Goal: Task Accomplishment & Management: Complete application form

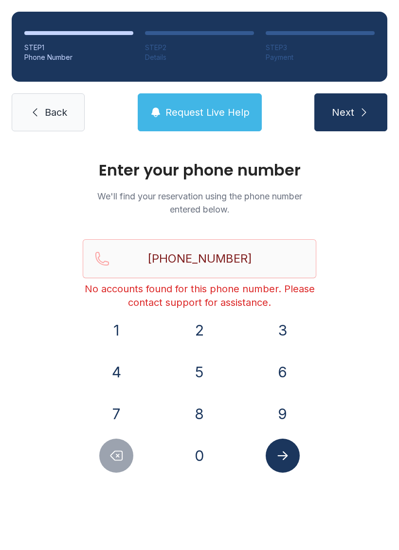
click at [45, 108] on span "Back" at bounding box center [56, 113] width 22 height 14
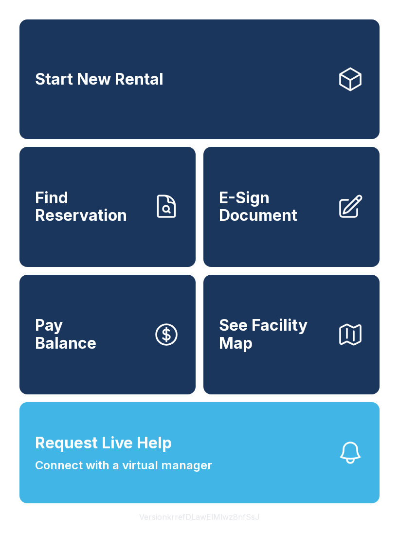
click at [302, 218] on span "E-Sign Document" at bounding box center [274, 207] width 110 height 36
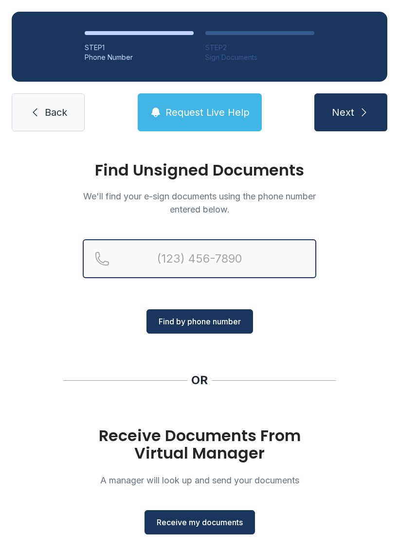
click at [222, 257] on input "Reservation phone number" at bounding box center [200, 258] width 234 height 39
type input "[PHONE_NUMBER]"
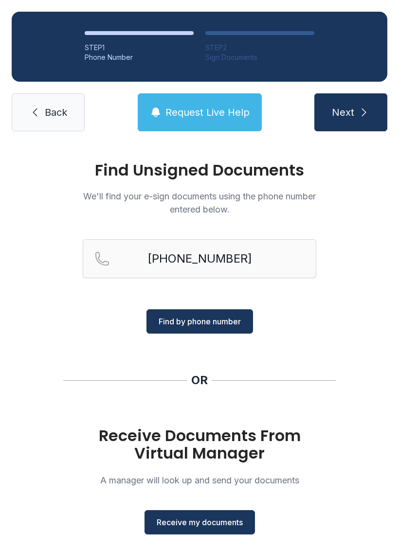
click at [346, 119] on span "Next" at bounding box center [343, 113] width 22 height 14
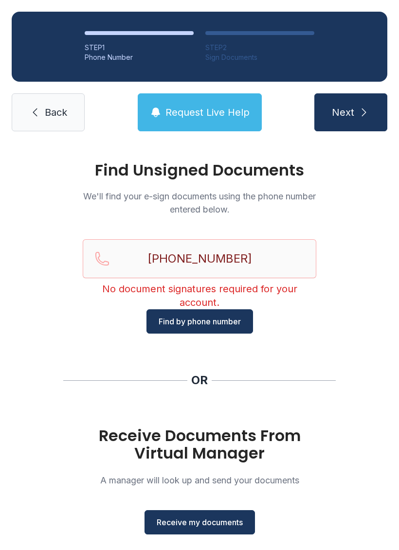
click at [218, 522] on span "Receive my documents" at bounding box center [200, 523] width 86 height 12
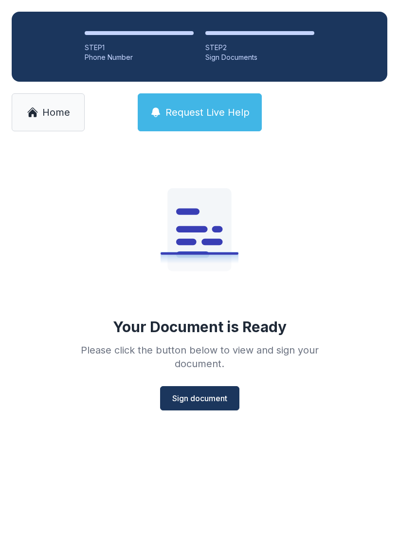
click at [212, 395] on span "Sign document" at bounding box center [199, 399] width 55 height 12
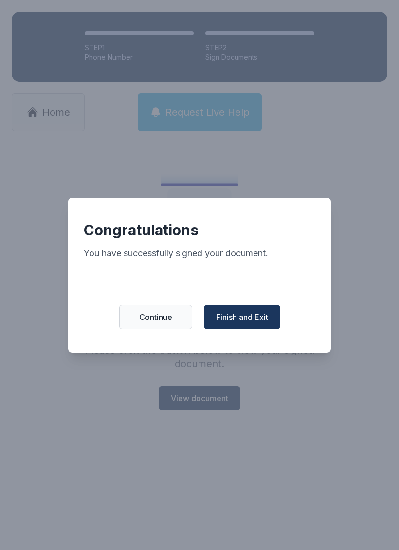
click at [257, 321] on span "Finish and Exit" at bounding box center [242, 317] width 52 height 12
